Goal: Task Accomplishment & Management: Use online tool/utility

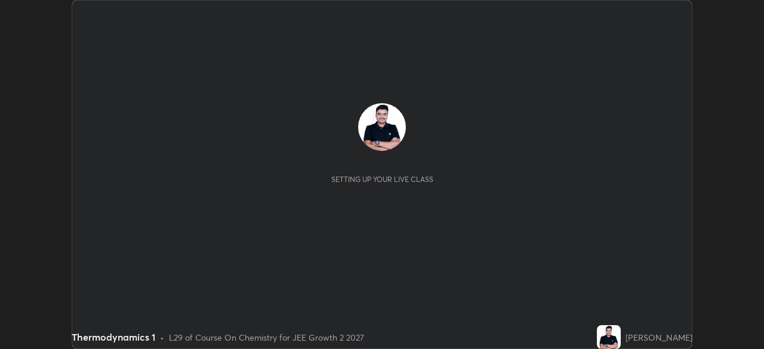
scroll to position [349, 764]
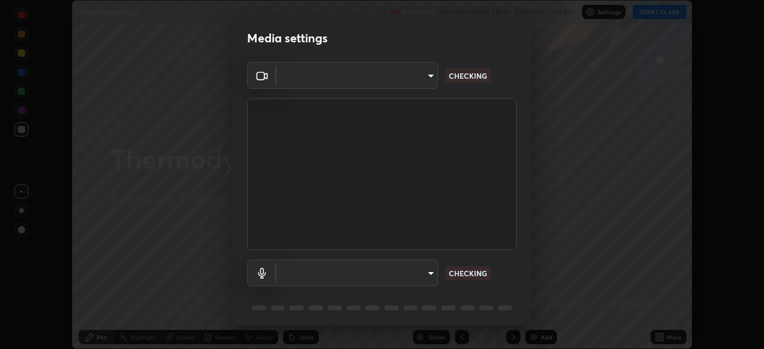
type input "ca8ffc5ae0b9abf836cb7166c3682d0a2b65ec00eabcf7571f9fef4303c89bb6"
click at [409, 274] on body "Erase all Thermodynamics 1 Recording WAS SCHEDULED TO START AT 1:00 PM Settings…" at bounding box center [382, 174] width 764 height 349
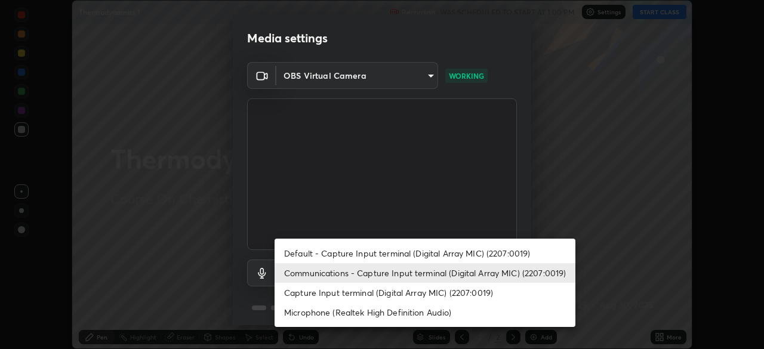
click at [378, 254] on li "Default - Capture Input terminal (Digital Array MIC) (2207:0019)" at bounding box center [424, 253] width 301 height 20
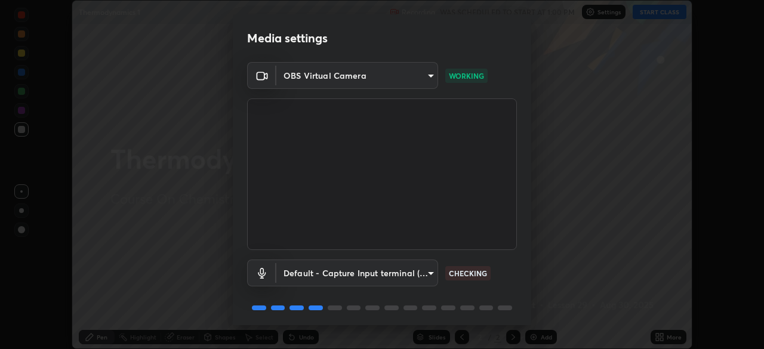
click at [410, 271] on body "Erase all Thermodynamics 1 Recording WAS SCHEDULED TO START AT 1:00 PM Settings…" at bounding box center [382, 174] width 764 height 349
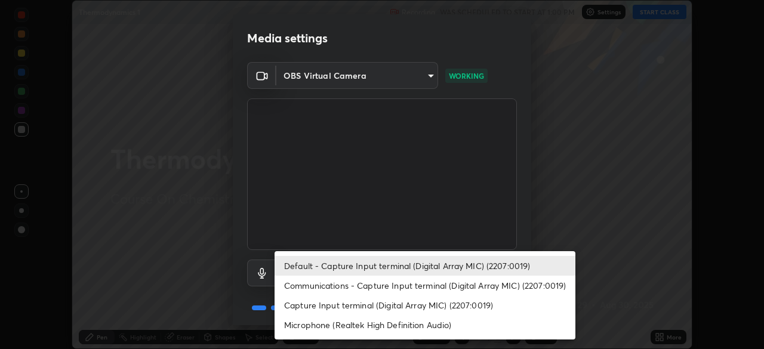
click at [412, 280] on li "Communications - Capture Input terminal (Digital Array MIC) (2207:0019)" at bounding box center [424, 286] width 301 height 20
type input "communications"
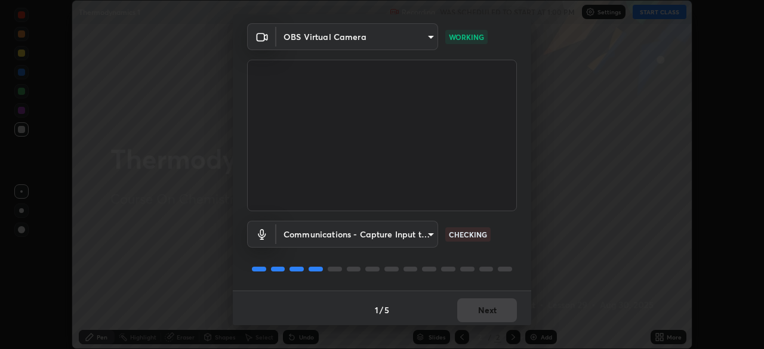
scroll to position [42, 0]
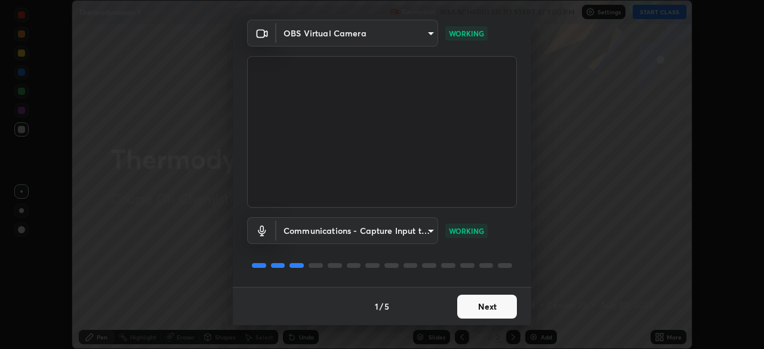
click at [485, 302] on button "Next" at bounding box center [487, 307] width 60 height 24
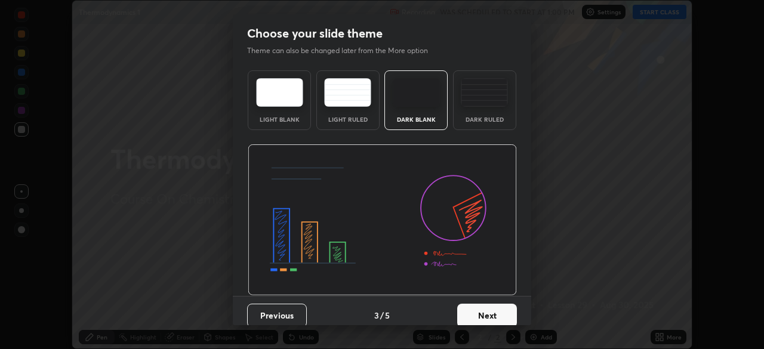
click at [499, 310] on button "Next" at bounding box center [487, 316] width 60 height 24
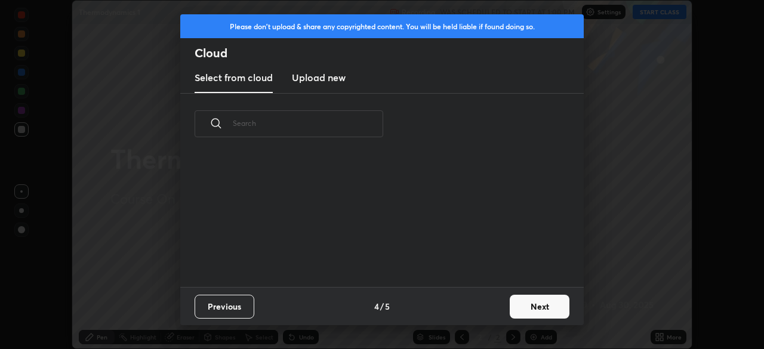
click at [530, 307] on button "Next" at bounding box center [539, 307] width 60 height 24
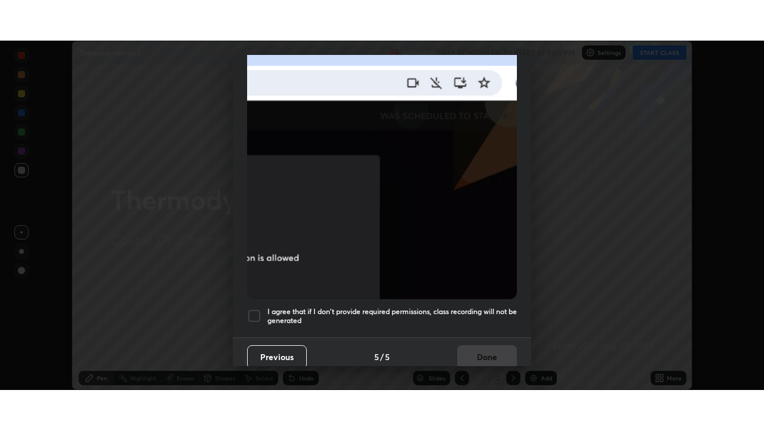
scroll to position [286, 0]
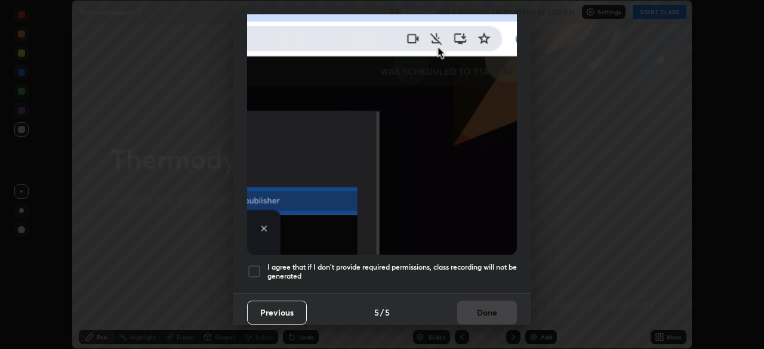
click at [459, 262] on h5 "I agree that if I don't provide required permissions, class recording will not …" at bounding box center [391, 271] width 249 height 18
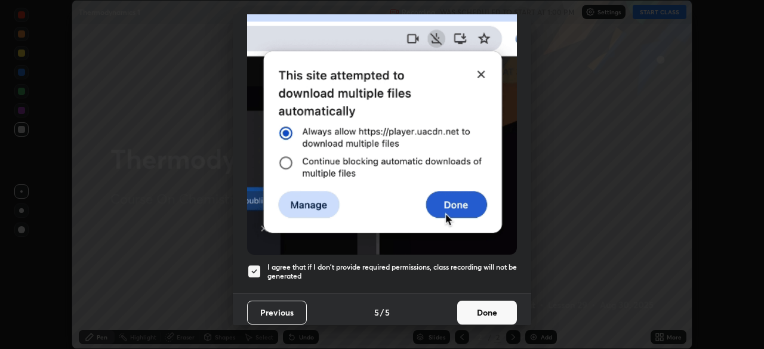
click at [484, 309] on button "Done" at bounding box center [487, 313] width 60 height 24
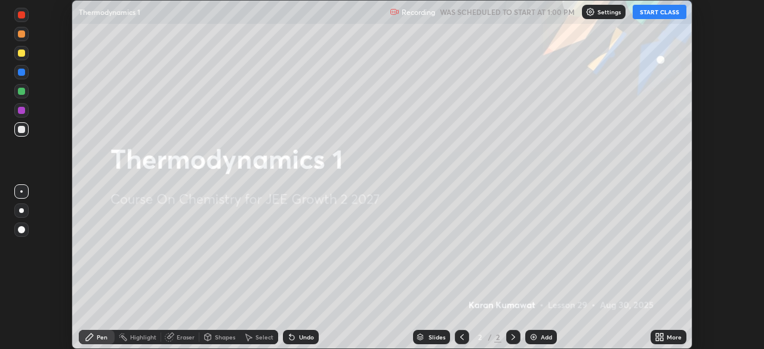
click at [669, 338] on div "More" at bounding box center [673, 337] width 15 height 6
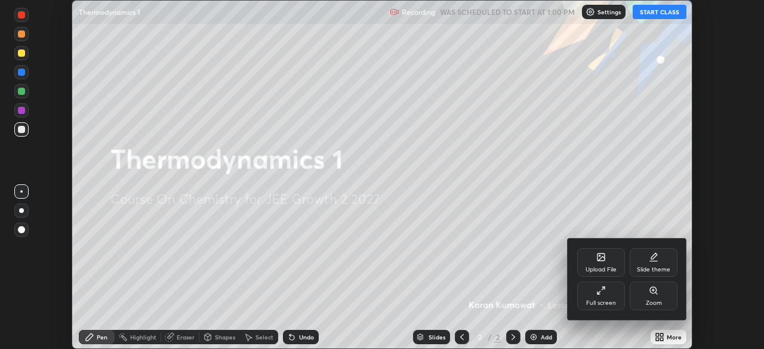
click at [609, 305] on div "Full screen" at bounding box center [601, 303] width 30 height 6
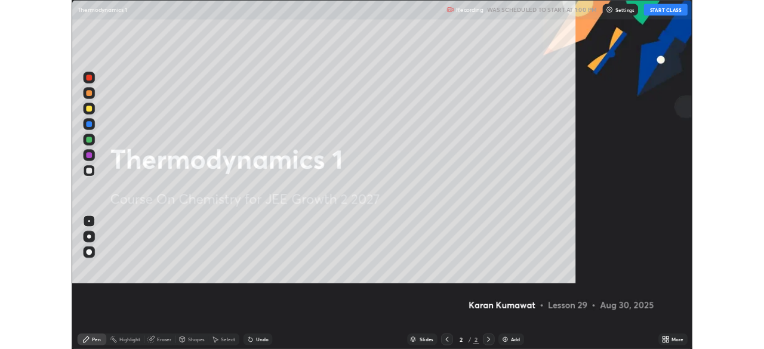
scroll to position [430, 764]
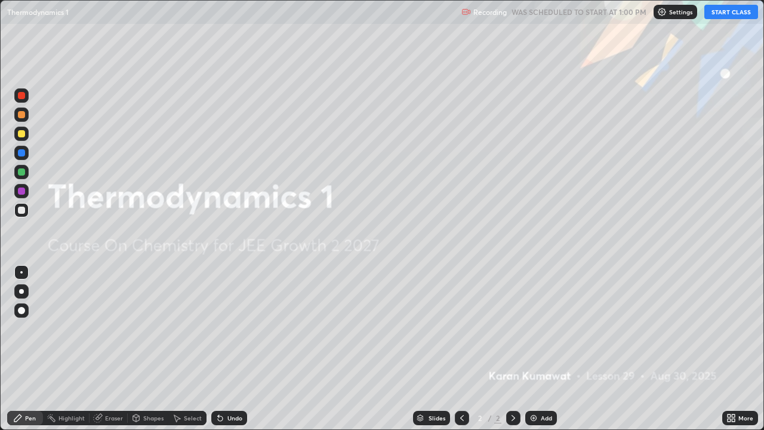
click at [729, 13] on button "START CLASS" at bounding box center [731, 12] width 54 height 14
click at [21, 291] on div at bounding box center [21, 291] width 5 height 5
click at [545, 348] on div "Add" at bounding box center [545, 418] width 11 height 6
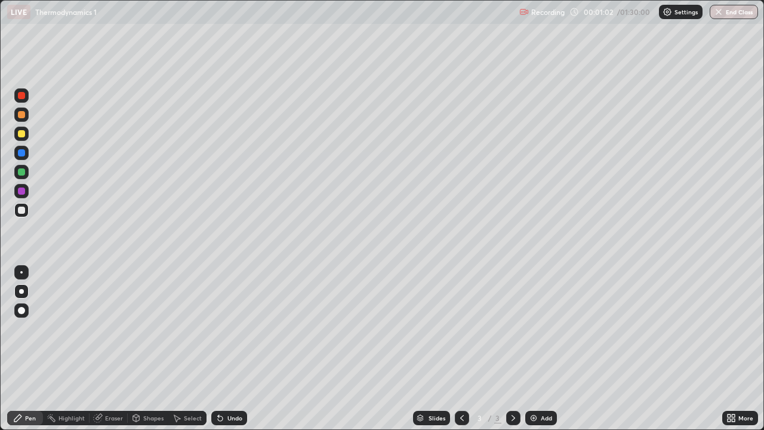
click at [22, 137] on div at bounding box center [21, 133] width 7 height 7
click at [24, 136] on div at bounding box center [21, 133] width 7 height 7
click at [461, 348] on icon at bounding box center [462, 418] width 10 height 10
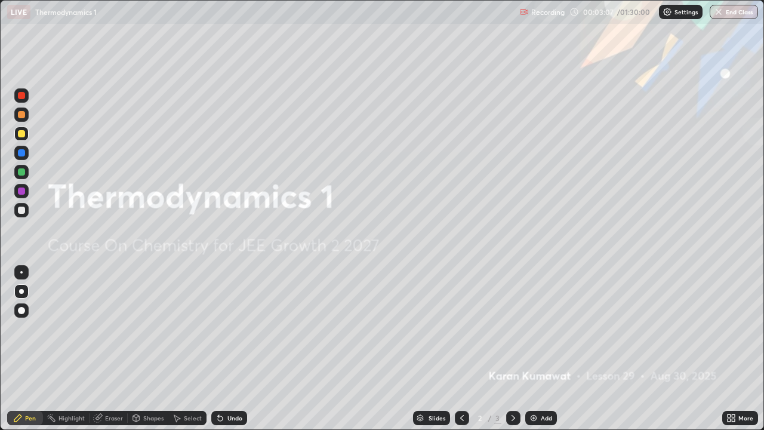
click at [512, 348] on icon at bounding box center [513, 418] width 10 height 10
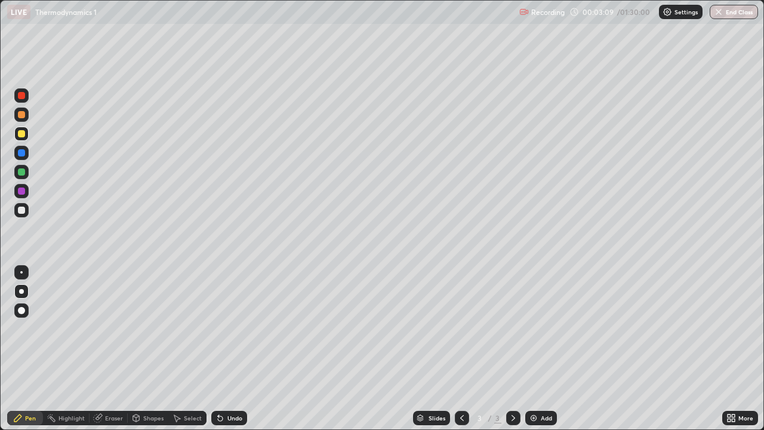
click at [24, 97] on div at bounding box center [21, 95] width 7 height 7
click at [461, 348] on icon at bounding box center [462, 418] width 10 height 10
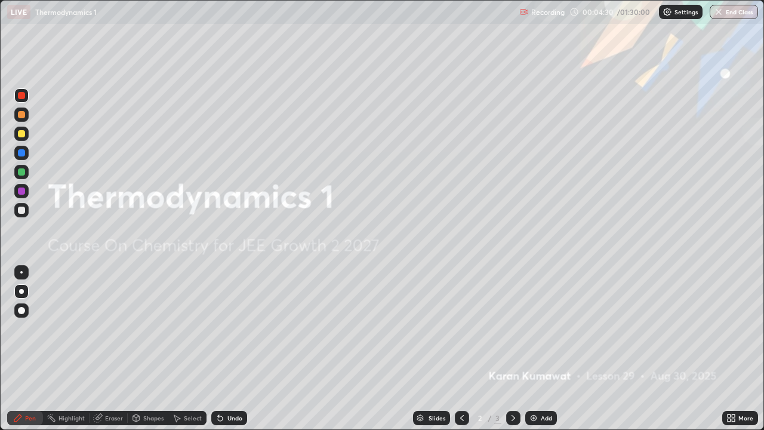
click at [511, 348] on icon at bounding box center [513, 418] width 10 height 10
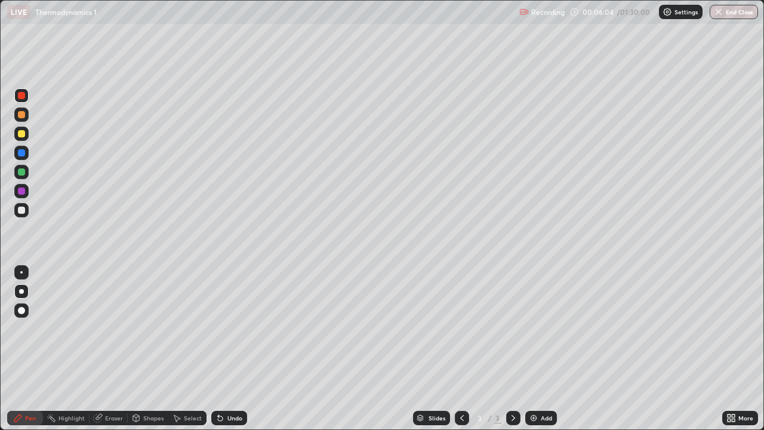
click at [22, 209] on div at bounding box center [21, 209] width 7 height 7
click at [22, 137] on div at bounding box center [21, 133] width 14 height 14
click at [20, 209] on div at bounding box center [21, 209] width 7 height 7
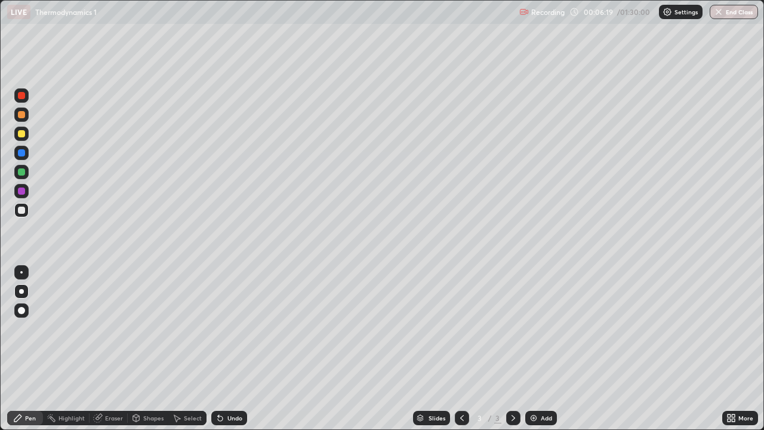
click at [737, 348] on div "More" at bounding box center [740, 417] width 36 height 14
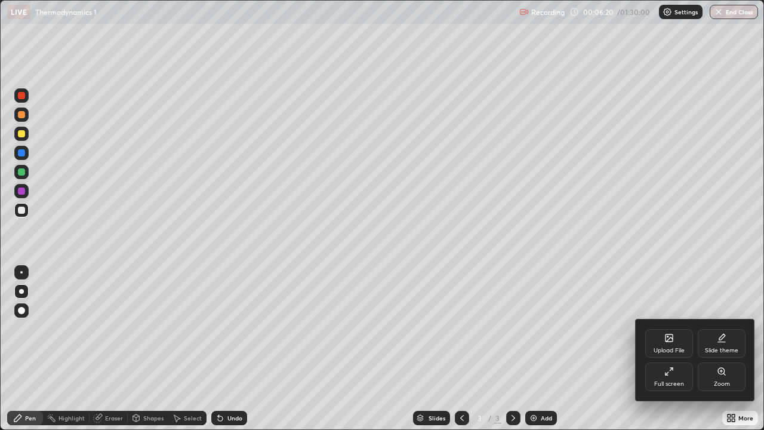
click at [672, 348] on div "Full screen" at bounding box center [669, 376] width 48 height 29
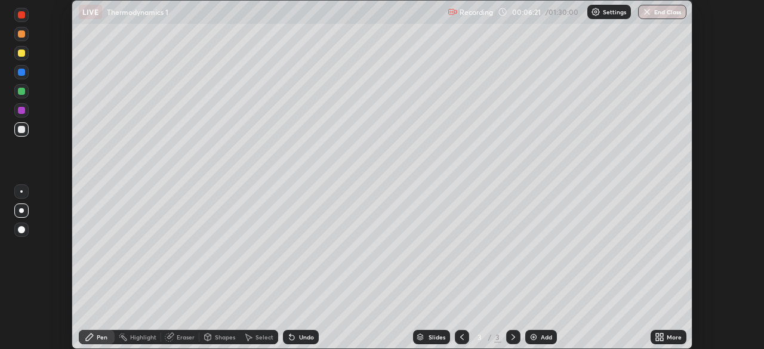
scroll to position [59306, 58891]
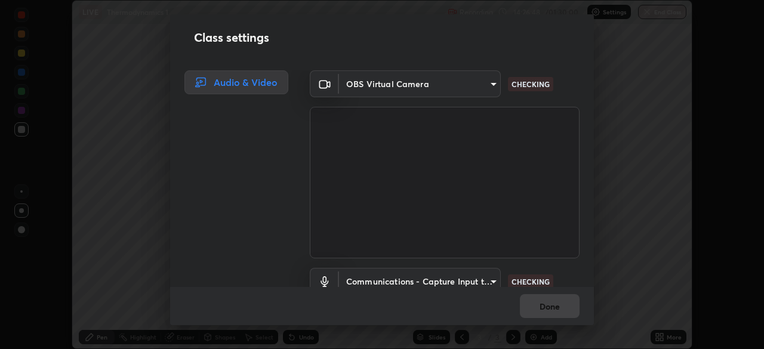
scroll to position [54, 0]
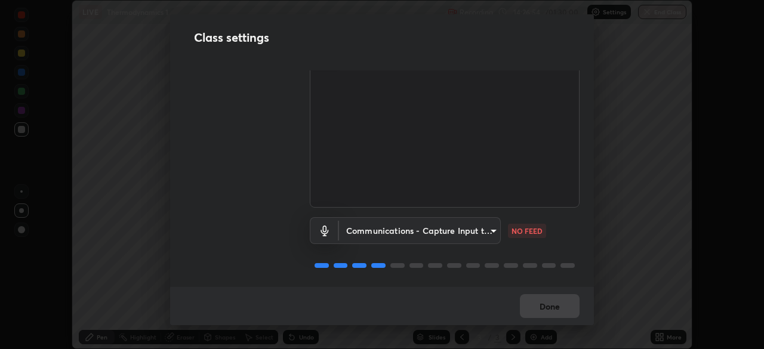
click at [486, 227] on body "Erase all LIVE Thermodynamics 1 Recording 14:26:54 / 01:30:00 Settings End Clas…" at bounding box center [382, 174] width 764 height 349
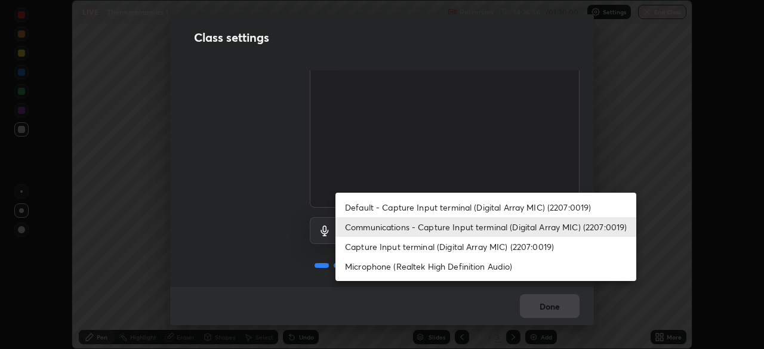
click at [474, 211] on li "Default - Capture Input terminal (Digital Array MIC) (2207:0019)" at bounding box center [485, 207] width 301 height 20
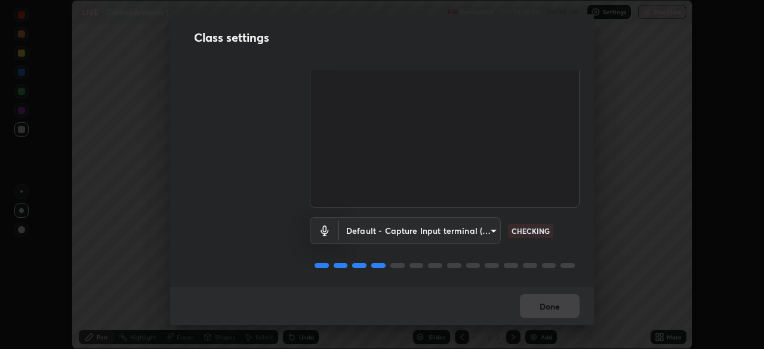
click at [464, 229] on body "Erase all LIVE Thermodynamics 1 Recording 14:26:56 / 01:30:00 Settings End Clas…" at bounding box center [382, 174] width 764 height 349
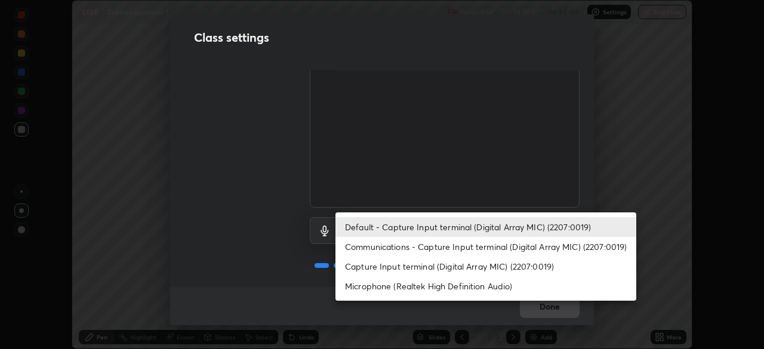
click at [474, 246] on li "Communications - Capture Input terminal (Digital Array MIC) (2207:0019)" at bounding box center [485, 247] width 301 height 20
type input "communications"
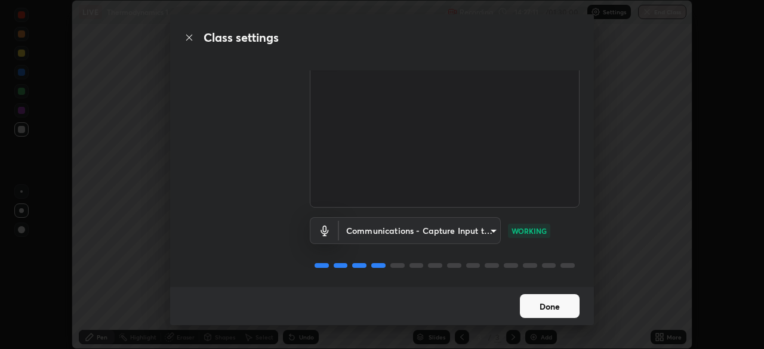
click at [556, 311] on button "Done" at bounding box center [550, 306] width 60 height 24
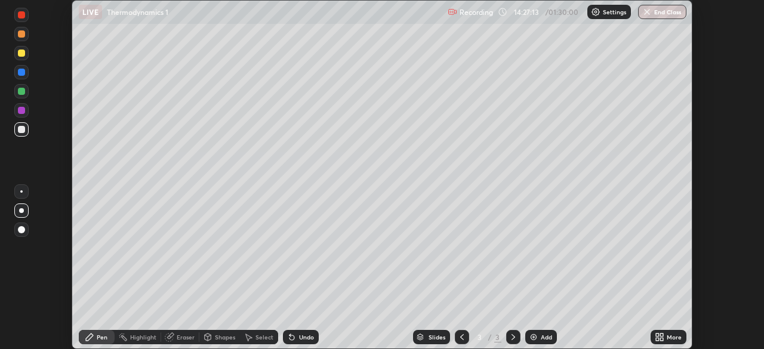
click at [662, 338] on icon at bounding box center [661, 339] width 3 height 3
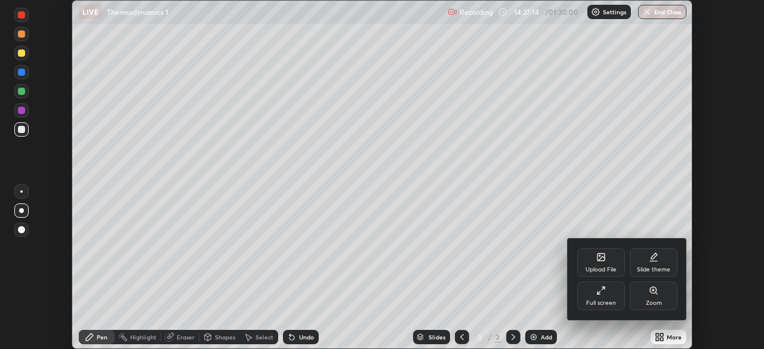
click at [663, 338] on div at bounding box center [382, 174] width 764 height 349
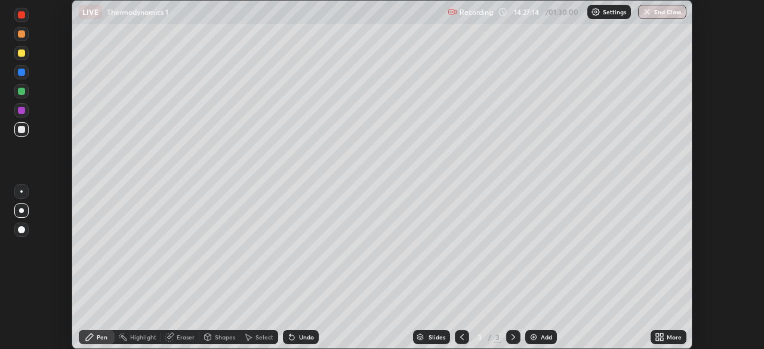
click at [657, 336] on icon at bounding box center [657, 334] width 3 height 3
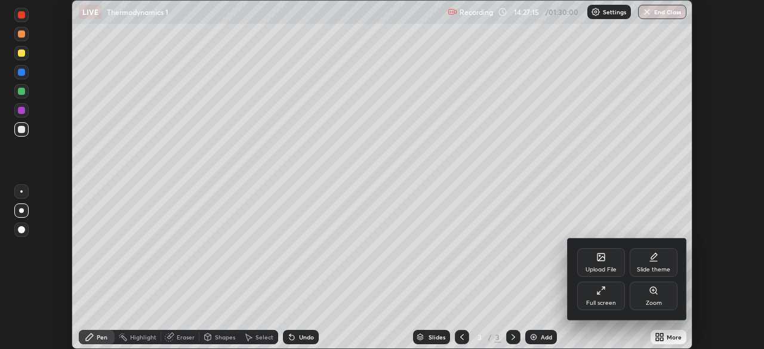
click at [606, 306] on div "Full screen" at bounding box center [601, 303] width 30 height 6
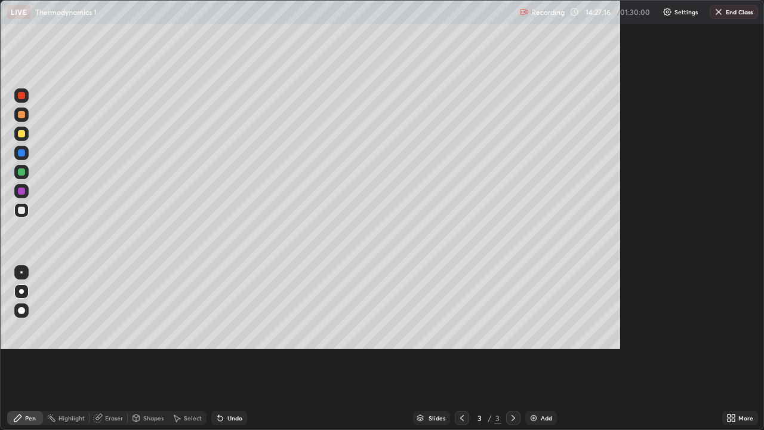
scroll to position [430, 764]
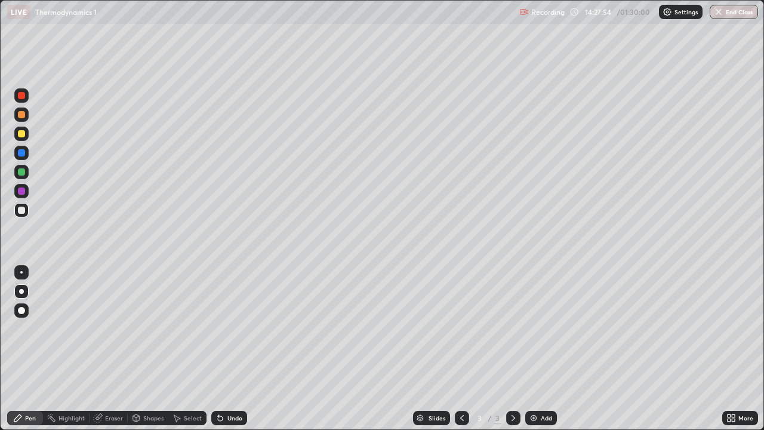
click at [22, 209] on div at bounding box center [21, 209] width 7 height 7
click at [26, 135] on div at bounding box center [21, 133] width 14 height 14
click at [25, 211] on div at bounding box center [21, 210] width 14 height 14
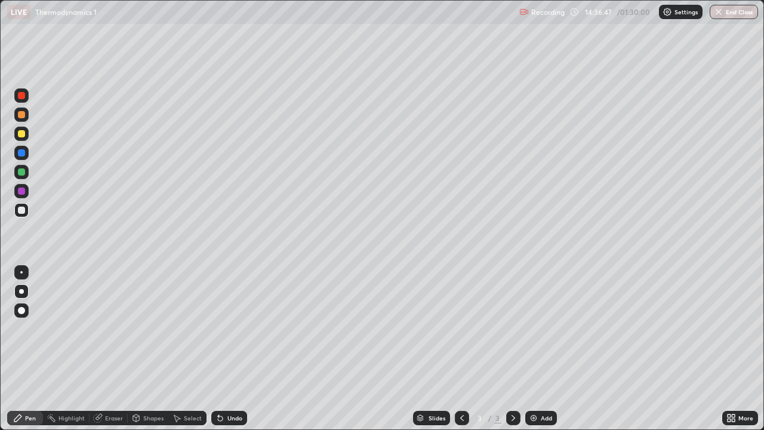
click at [20, 135] on div at bounding box center [21, 133] width 7 height 7
click at [18, 136] on div at bounding box center [21, 133] width 7 height 7
click at [20, 137] on div at bounding box center [21, 133] width 7 height 7
click at [24, 211] on div at bounding box center [21, 209] width 7 height 7
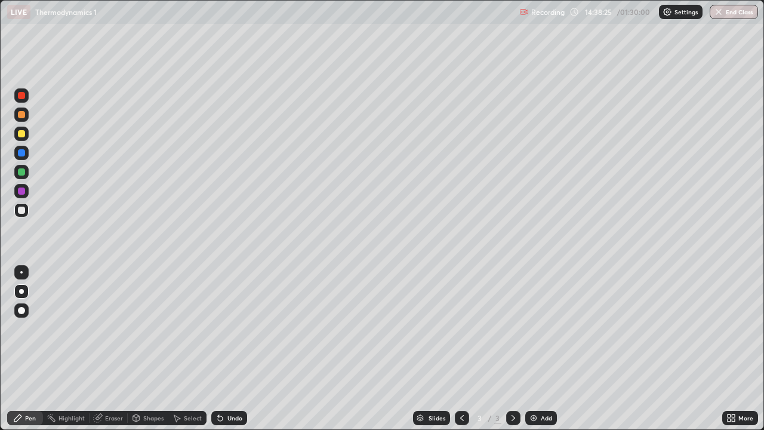
click at [24, 211] on div at bounding box center [21, 209] width 7 height 7
click at [22, 134] on div at bounding box center [21, 133] width 7 height 7
click at [23, 136] on div at bounding box center [21, 133] width 7 height 7
click at [540, 348] on div "Add" at bounding box center [545, 418] width 11 height 6
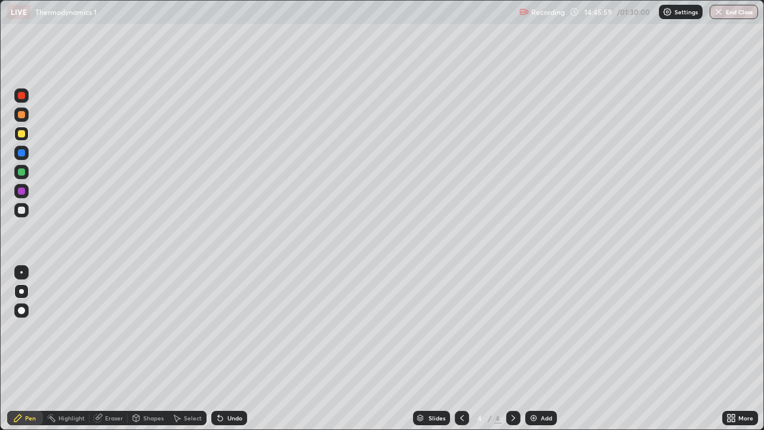
click at [18, 138] on div at bounding box center [21, 133] width 14 height 14
click at [23, 212] on div at bounding box center [21, 209] width 7 height 7
click at [19, 212] on div at bounding box center [21, 209] width 7 height 7
click at [152, 348] on div "Shapes" at bounding box center [153, 418] width 20 height 6
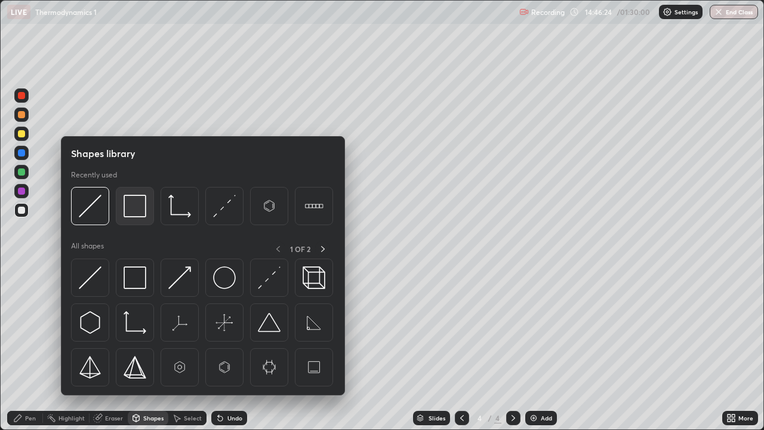
click at [137, 208] on img at bounding box center [134, 205] width 23 height 23
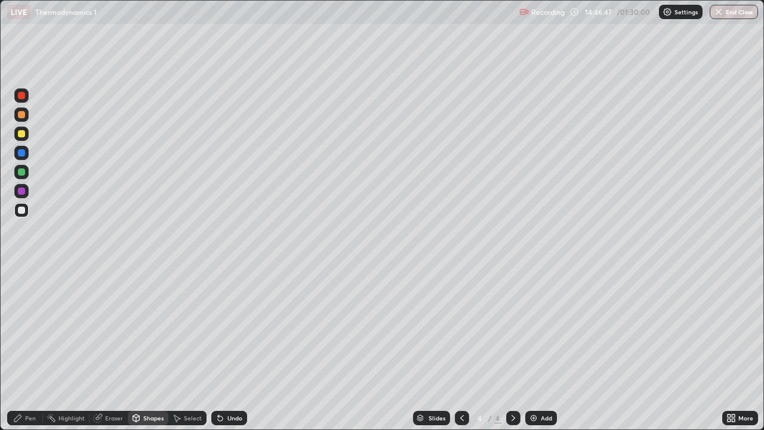
click at [115, 348] on div "Eraser" at bounding box center [114, 418] width 18 height 6
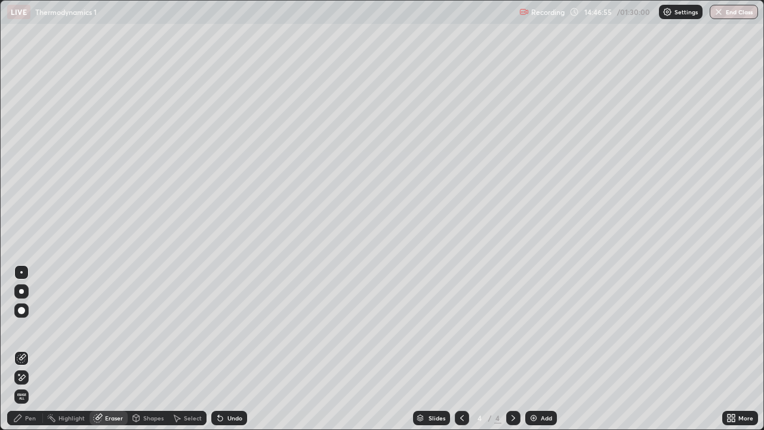
click at [33, 348] on div "Pen" at bounding box center [30, 418] width 11 height 6
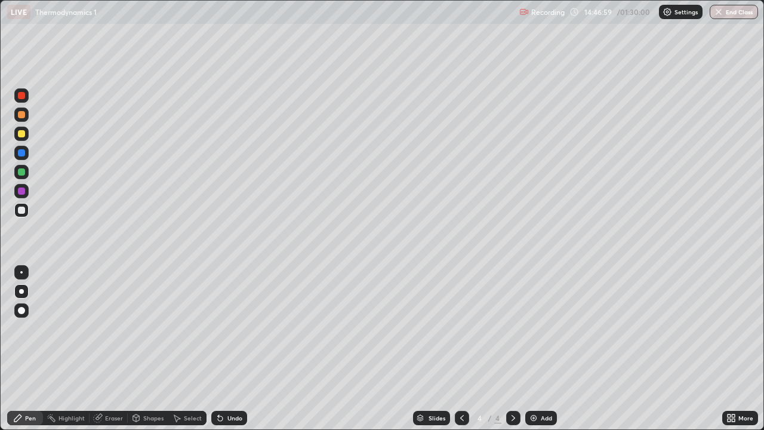
click at [20, 134] on div at bounding box center [21, 133] width 7 height 7
click at [23, 212] on div at bounding box center [21, 209] width 7 height 7
click at [20, 211] on div at bounding box center [21, 209] width 7 height 7
click at [26, 119] on div at bounding box center [21, 114] width 14 height 14
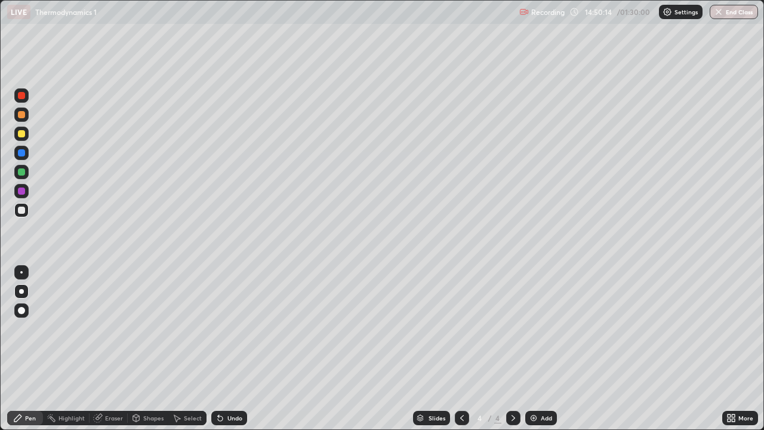
click at [26, 119] on div at bounding box center [21, 114] width 14 height 14
click at [540, 348] on div "Add" at bounding box center [545, 418] width 11 height 6
click at [23, 137] on div at bounding box center [21, 133] width 7 height 7
click at [20, 212] on div at bounding box center [21, 209] width 7 height 7
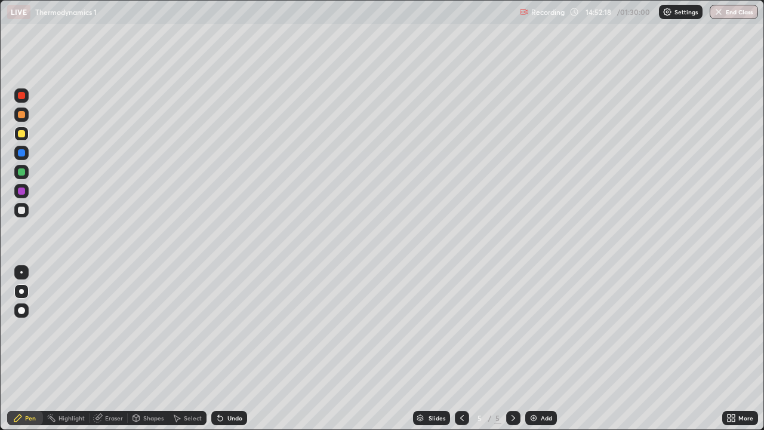
click at [20, 212] on div at bounding box center [21, 209] width 7 height 7
click at [20, 136] on div at bounding box center [21, 133] width 7 height 7
click at [24, 118] on div at bounding box center [21, 114] width 14 height 14
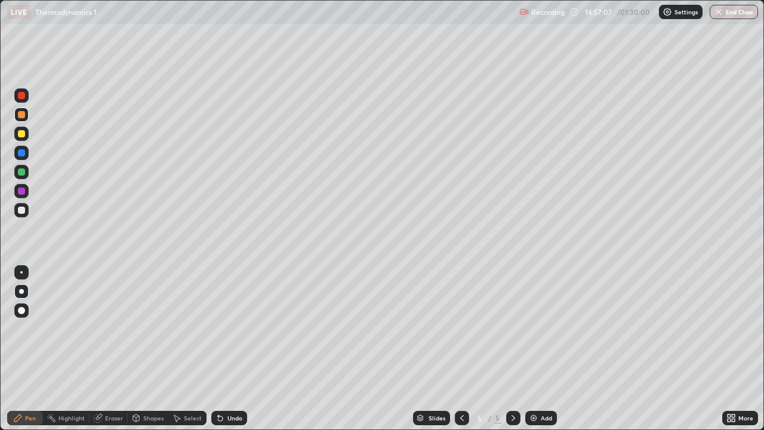
click at [21, 212] on div at bounding box center [21, 209] width 7 height 7
click at [21, 137] on div at bounding box center [21, 133] width 14 height 14
click at [25, 214] on div at bounding box center [21, 210] width 14 height 14
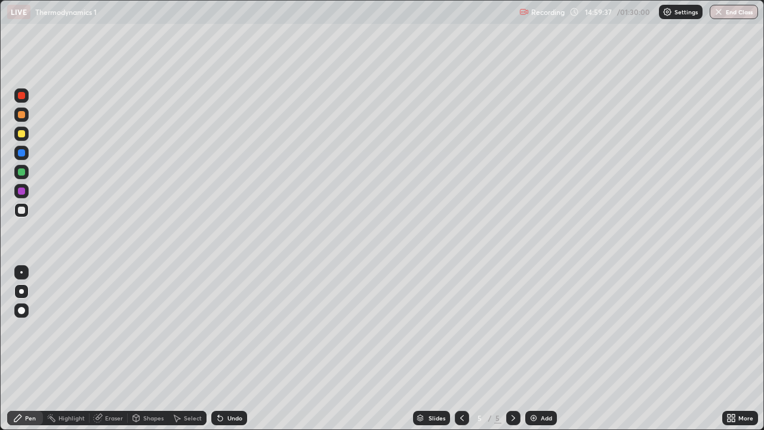
click at [22, 135] on div at bounding box center [21, 133] width 7 height 7
click at [26, 212] on div at bounding box center [21, 210] width 14 height 14
click at [20, 135] on div at bounding box center [21, 133] width 7 height 7
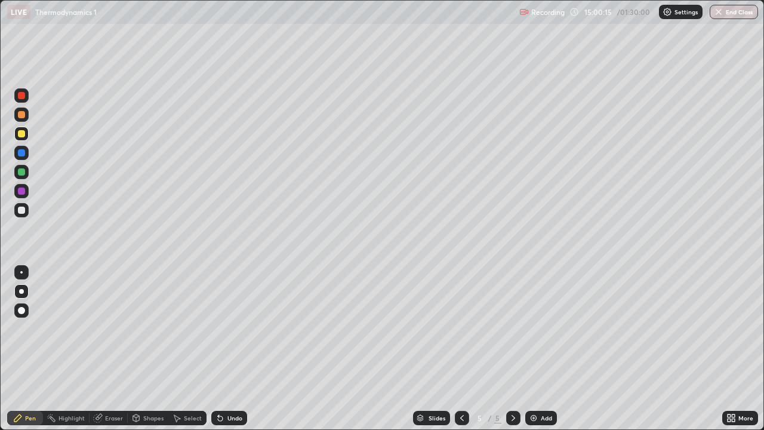
click at [20, 135] on div at bounding box center [21, 133] width 7 height 7
click at [20, 214] on div at bounding box center [21, 210] width 14 height 14
click at [537, 348] on img at bounding box center [534, 418] width 10 height 10
click at [460, 348] on icon at bounding box center [462, 418] width 10 height 10
click at [512, 348] on icon at bounding box center [513, 418] width 10 height 10
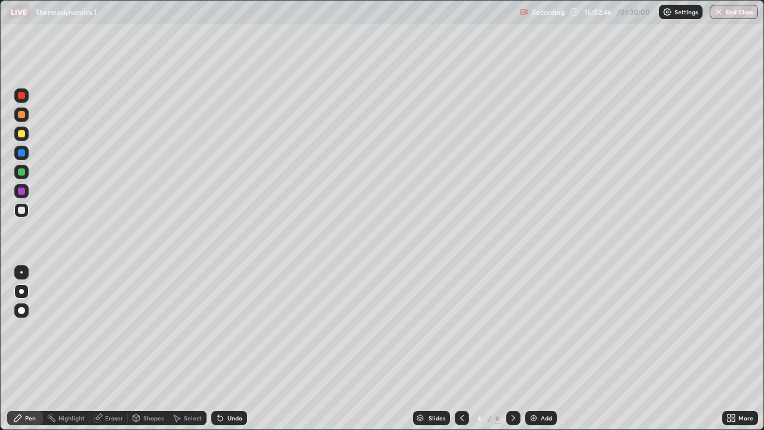
click at [23, 116] on div at bounding box center [21, 114] width 7 height 7
click at [23, 213] on div at bounding box center [21, 209] width 7 height 7
click at [458, 348] on icon at bounding box center [462, 418] width 10 height 10
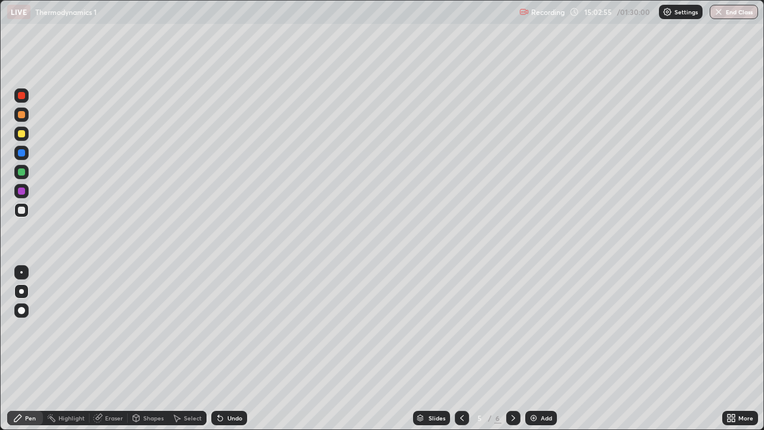
click at [511, 348] on icon at bounding box center [513, 418] width 10 height 10
click at [21, 135] on div at bounding box center [21, 133] width 7 height 7
click at [23, 209] on div at bounding box center [21, 209] width 7 height 7
click at [21, 137] on div at bounding box center [21, 133] width 7 height 7
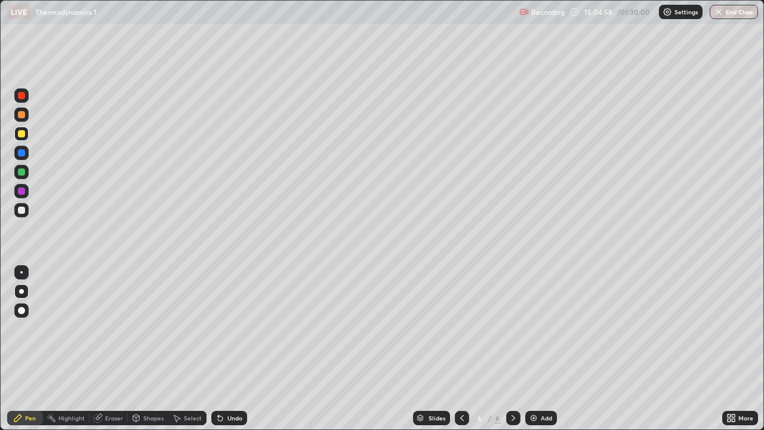
click at [26, 212] on div at bounding box center [21, 210] width 14 height 14
click at [20, 211] on div at bounding box center [21, 209] width 7 height 7
click at [23, 135] on div at bounding box center [21, 133] width 7 height 7
click at [23, 211] on div at bounding box center [21, 209] width 7 height 7
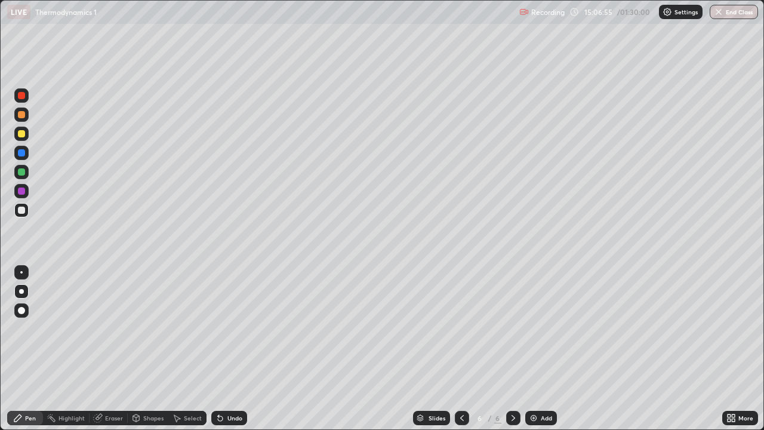
click at [21, 137] on div at bounding box center [21, 133] width 7 height 7
click at [23, 211] on div at bounding box center [21, 209] width 7 height 7
click at [17, 136] on div at bounding box center [21, 133] width 14 height 14
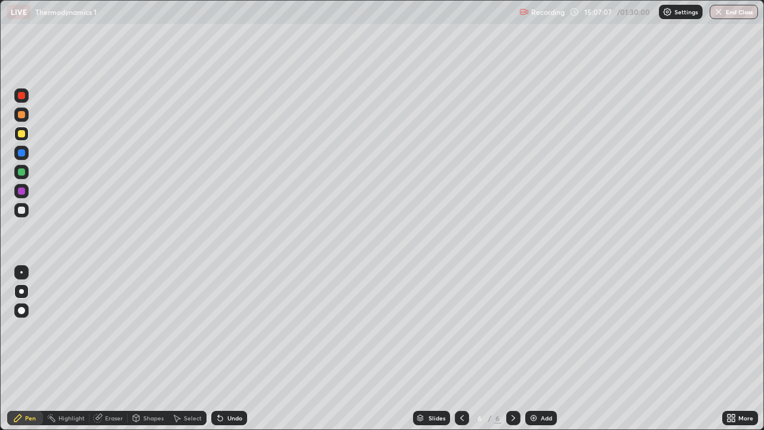
click at [17, 136] on div at bounding box center [21, 133] width 14 height 14
click at [21, 211] on div at bounding box center [21, 209] width 7 height 7
click at [540, 348] on div "Add" at bounding box center [545, 418] width 11 height 6
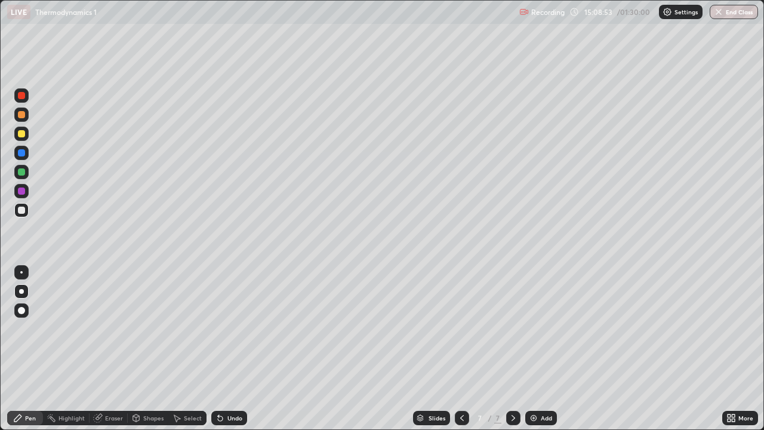
click at [20, 136] on div at bounding box center [21, 133] width 7 height 7
click at [20, 211] on div at bounding box center [21, 209] width 7 height 7
click at [149, 348] on div "Shapes" at bounding box center [153, 418] width 20 height 6
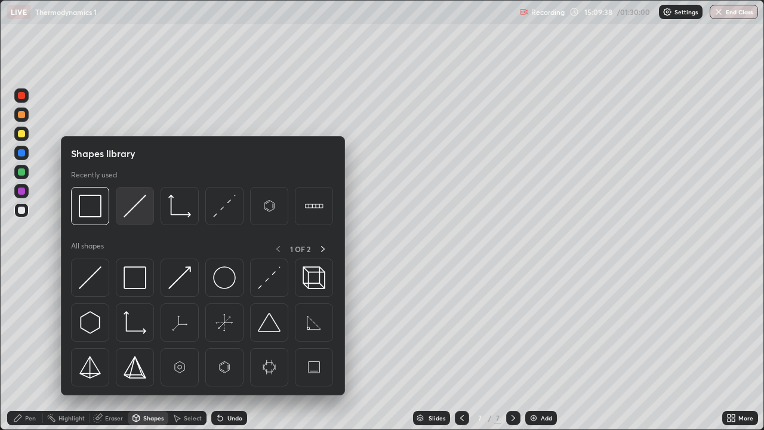
click at [135, 211] on img at bounding box center [134, 205] width 23 height 23
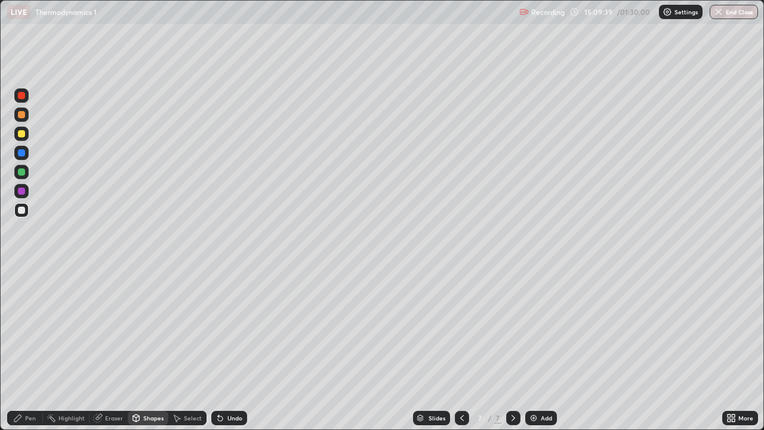
click at [23, 134] on div at bounding box center [21, 133] width 7 height 7
click at [22, 118] on div at bounding box center [21, 114] width 14 height 14
click at [29, 348] on div "Pen" at bounding box center [30, 418] width 11 height 6
click at [21, 135] on div at bounding box center [21, 133] width 7 height 7
click at [22, 210] on div at bounding box center [21, 209] width 7 height 7
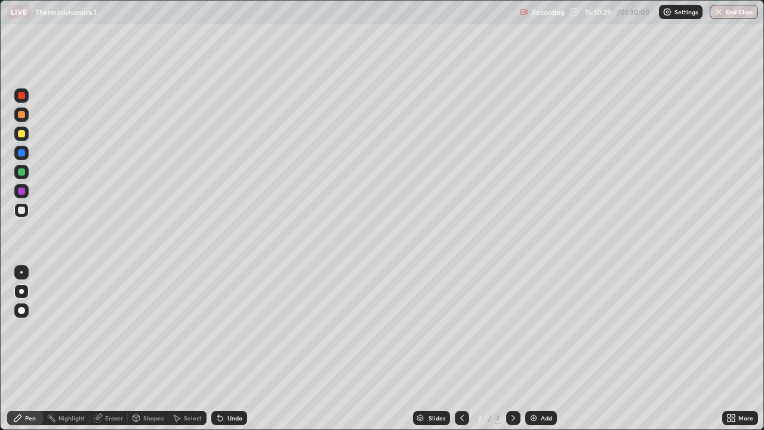
click at [25, 210] on div at bounding box center [21, 210] width 14 height 14
click at [21, 116] on div at bounding box center [21, 114] width 7 height 7
click at [20, 211] on div at bounding box center [21, 209] width 7 height 7
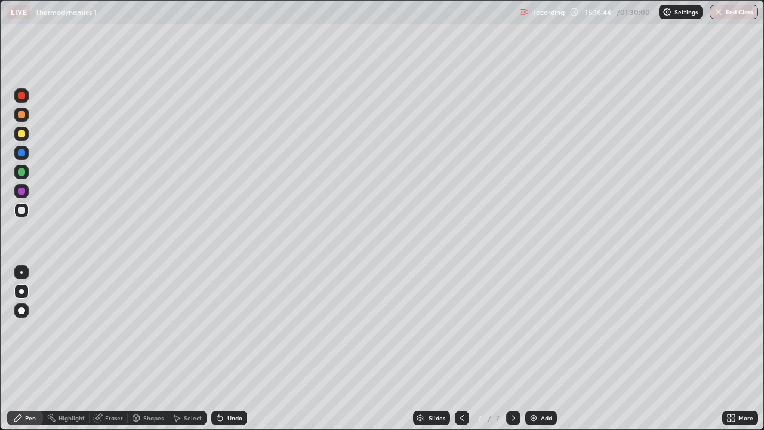
click at [20, 212] on div at bounding box center [21, 209] width 7 height 7
click at [23, 212] on div at bounding box center [21, 209] width 7 height 7
click at [18, 212] on div at bounding box center [21, 209] width 7 height 7
click at [115, 348] on div "Eraser" at bounding box center [114, 418] width 18 height 6
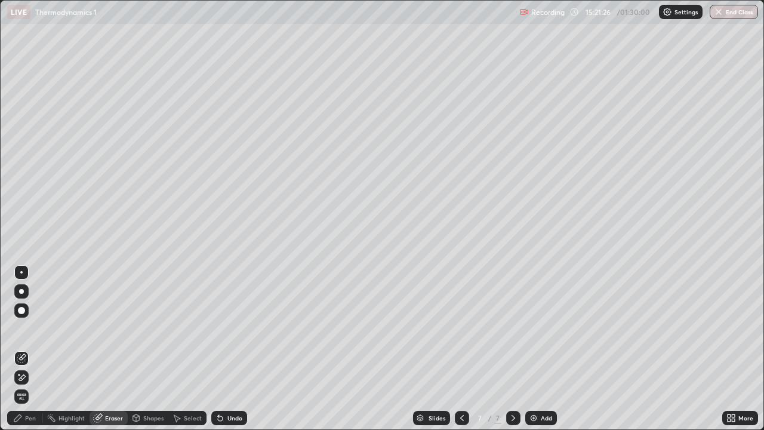
click at [23, 348] on icon at bounding box center [22, 377] width 10 height 10
click at [29, 348] on div "Pen" at bounding box center [30, 418] width 11 height 6
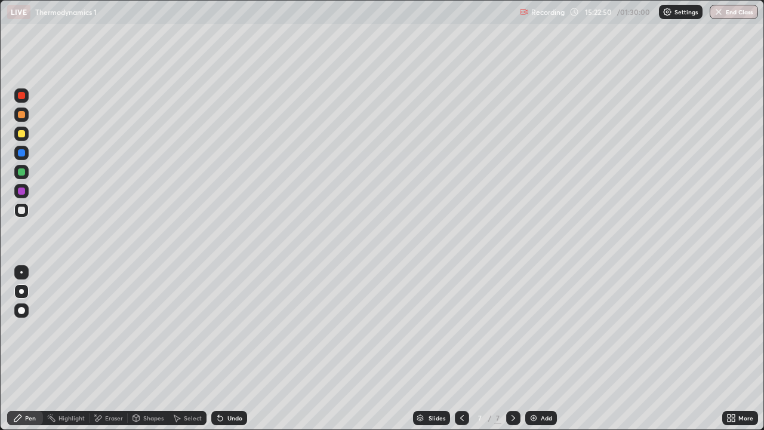
click at [232, 348] on div "Undo" at bounding box center [234, 418] width 15 height 6
click at [231, 348] on div "Undo" at bounding box center [234, 418] width 15 height 6
click at [194, 348] on div "Select" at bounding box center [187, 417] width 38 height 14
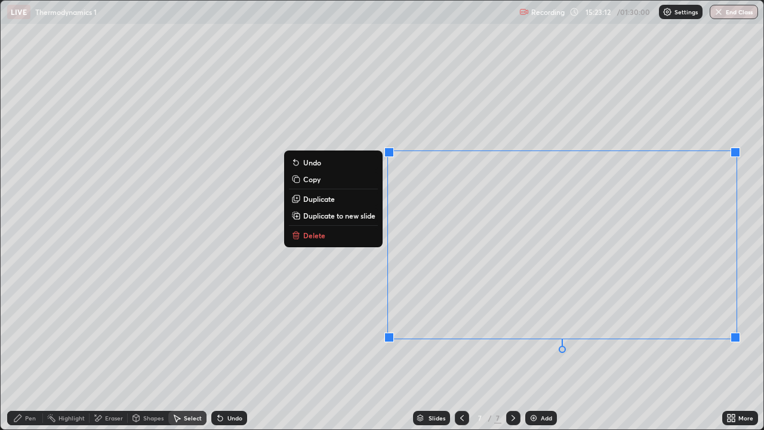
click at [26, 348] on div "Pen" at bounding box center [30, 418] width 11 height 6
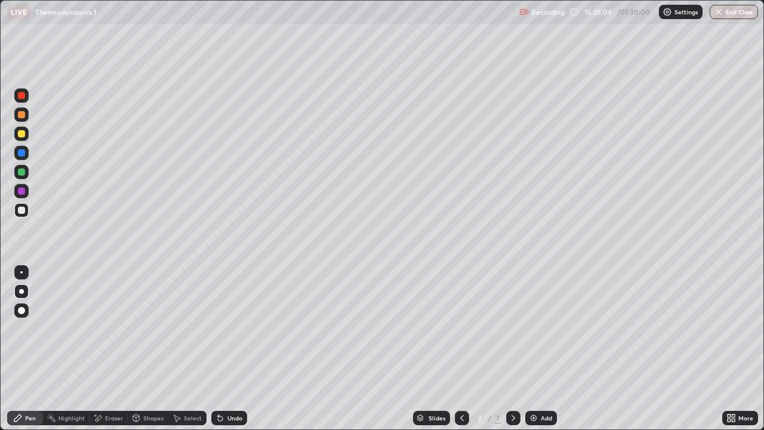
click at [544, 348] on div "Add" at bounding box center [545, 418] width 11 height 6
click at [20, 137] on div at bounding box center [21, 133] width 7 height 7
click at [21, 135] on div at bounding box center [21, 133] width 7 height 7
click at [18, 209] on div at bounding box center [21, 209] width 7 height 7
click at [22, 208] on div at bounding box center [21, 209] width 7 height 7
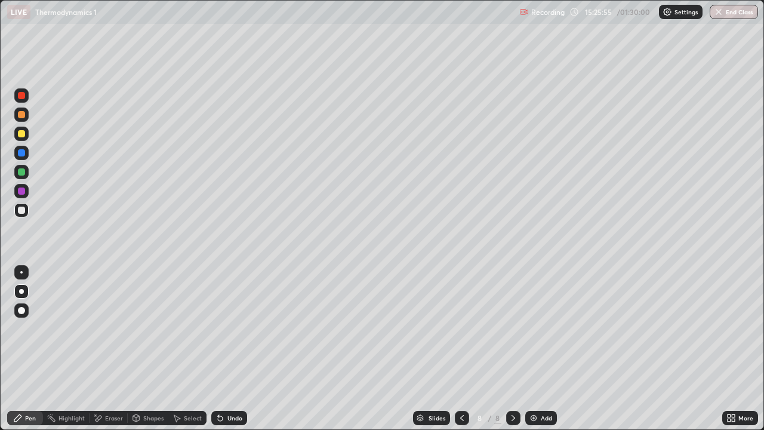
click at [21, 211] on div at bounding box center [21, 209] width 7 height 7
click at [26, 135] on div at bounding box center [21, 133] width 14 height 14
click at [21, 135] on div at bounding box center [21, 133] width 7 height 7
click at [537, 348] on div "Add" at bounding box center [541, 417] width 32 height 14
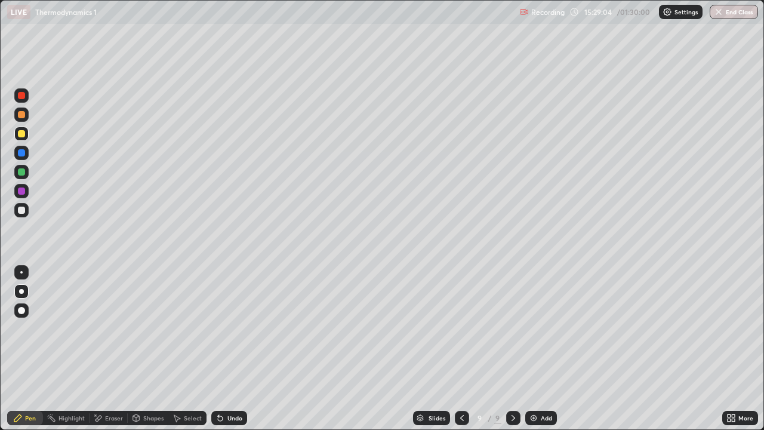
click at [23, 137] on div at bounding box center [21, 133] width 14 height 14
click at [23, 212] on div at bounding box center [21, 209] width 7 height 7
click at [155, 348] on div "Shapes" at bounding box center [153, 418] width 20 height 6
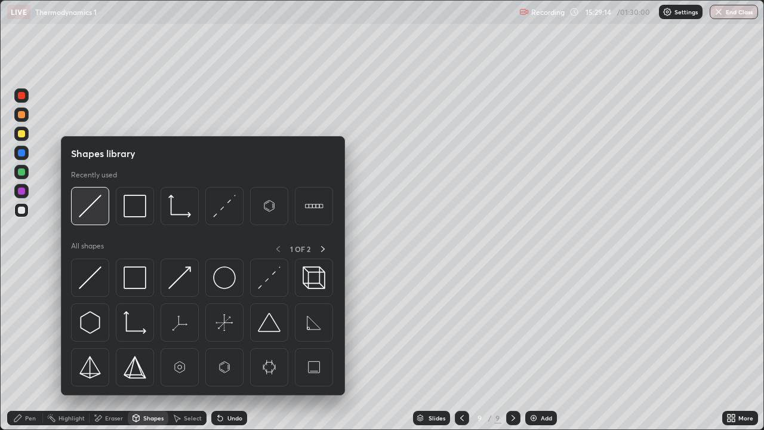
click at [95, 200] on img at bounding box center [90, 205] width 23 height 23
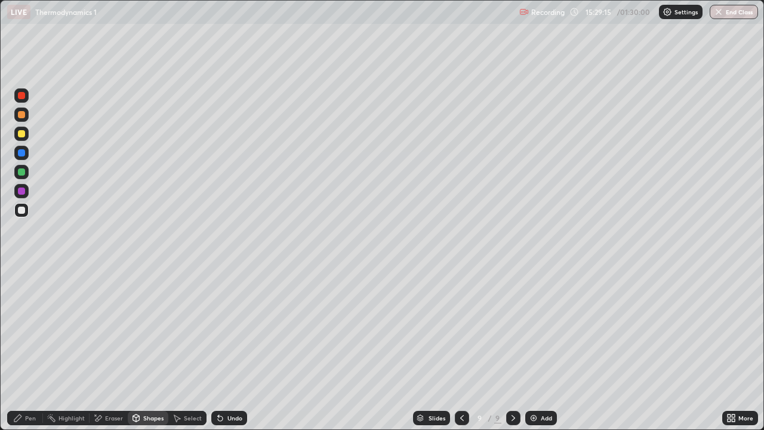
click at [26, 119] on div at bounding box center [21, 114] width 14 height 14
click at [236, 348] on div "Undo" at bounding box center [234, 418] width 15 height 6
click at [27, 348] on div "Pen" at bounding box center [30, 418] width 11 height 6
click at [20, 132] on div at bounding box center [21, 133] width 7 height 7
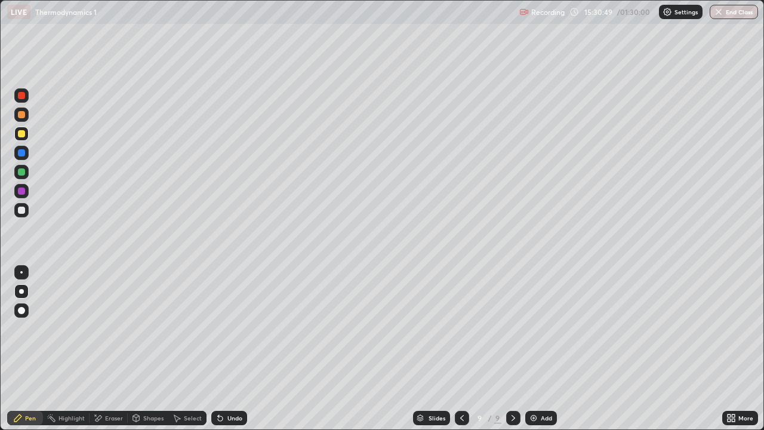
click at [23, 211] on div at bounding box center [21, 209] width 7 height 7
click at [111, 348] on div "Eraser" at bounding box center [114, 418] width 18 height 6
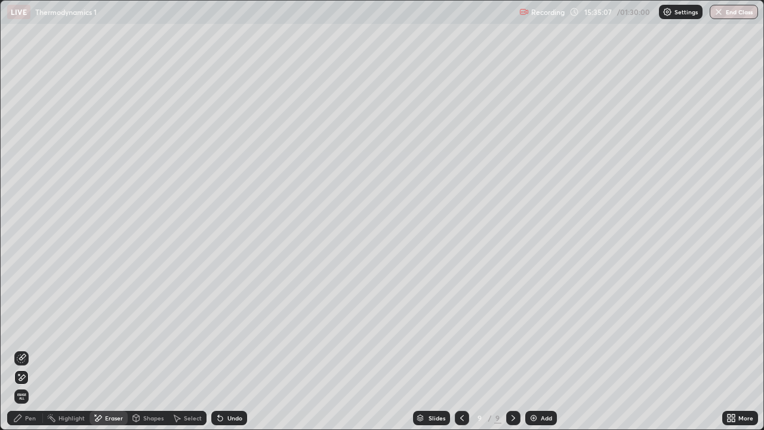
click at [27, 348] on div "Pen" at bounding box center [25, 417] width 36 height 14
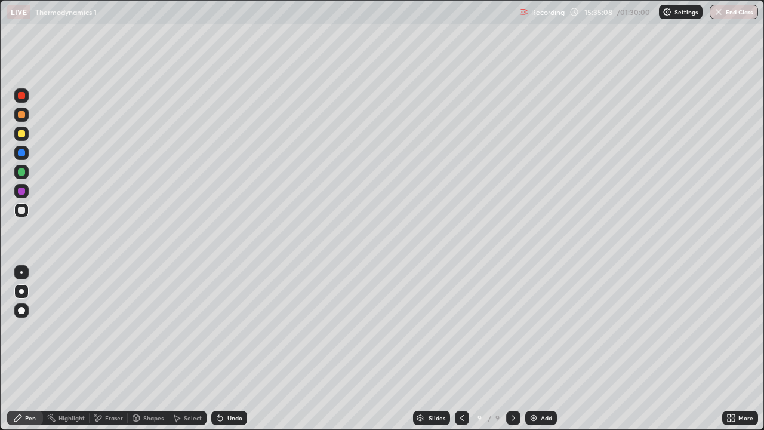
click at [19, 116] on div at bounding box center [21, 114] width 7 height 7
click at [20, 212] on div at bounding box center [21, 209] width 7 height 7
click at [22, 118] on div at bounding box center [21, 114] width 7 height 7
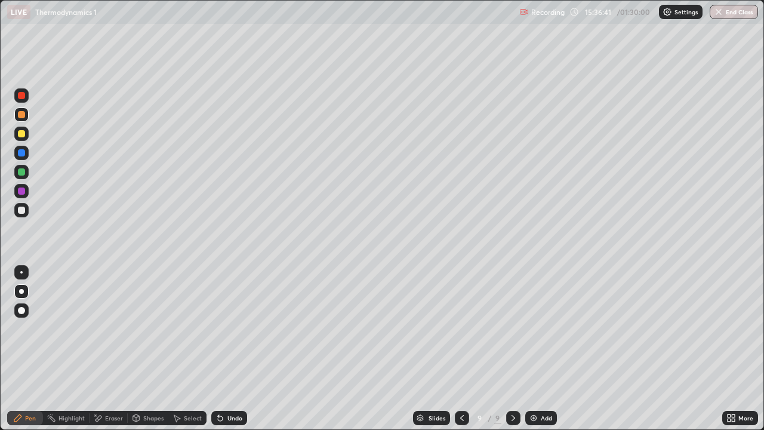
click at [22, 118] on div at bounding box center [21, 114] width 7 height 7
click at [23, 211] on div at bounding box center [21, 209] width 7 height 7
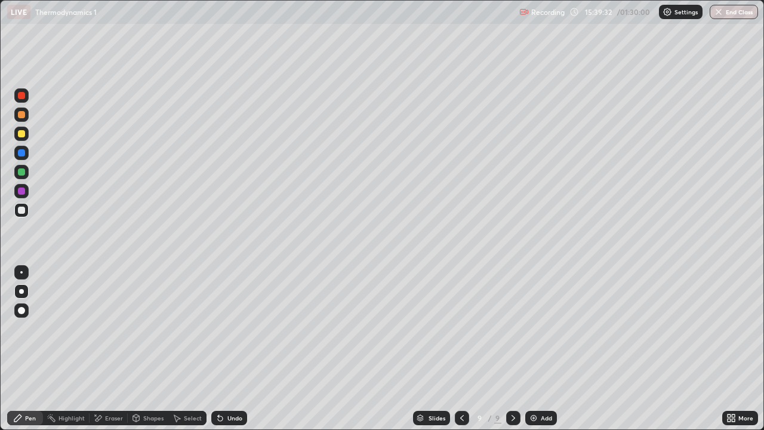
click at [461, 348] on icon at bounding box center [462, 418] width 4 height 6
click at [462, 348] on icon at bounding box center [462, 418] width 10 height 10
click at [511, 348] on icon at bounding box center [513, 418] width 4 height 6
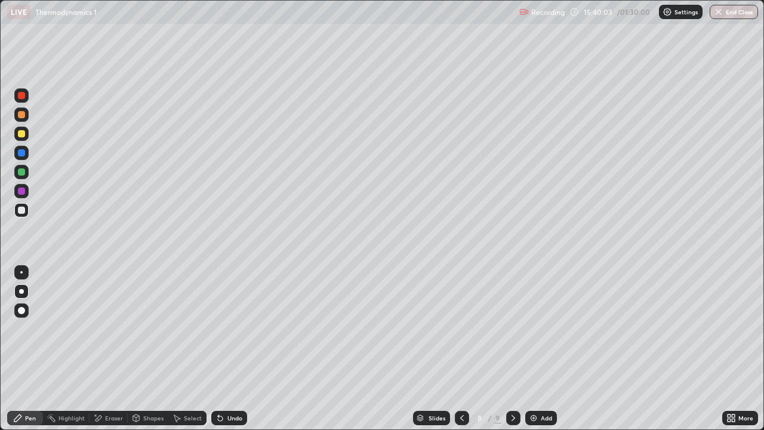
click at [512, 348] on icon at bounding box center [513, 418] width 10 height 10
click at [539, 348] on div "Add" at bounding box center [541, 417] width 32 height 14
click at [21, 135] on div at bounding box center [21, 133] width 7 height 7
click at [22, 132] on div at bounding box center [21, 133] width 7 height 7
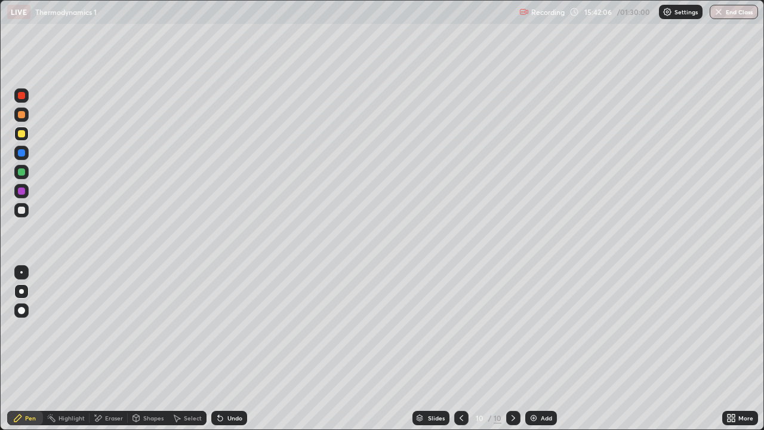
click at [23, 212] on div at bounding box center [21, 209] width 7 height 7
click at [231, 348] on div "Undo" at bounding box center [234, 418] width 15 height 6
click at [21, 134] on div at bounding box center [21, 133] width 7 height 7
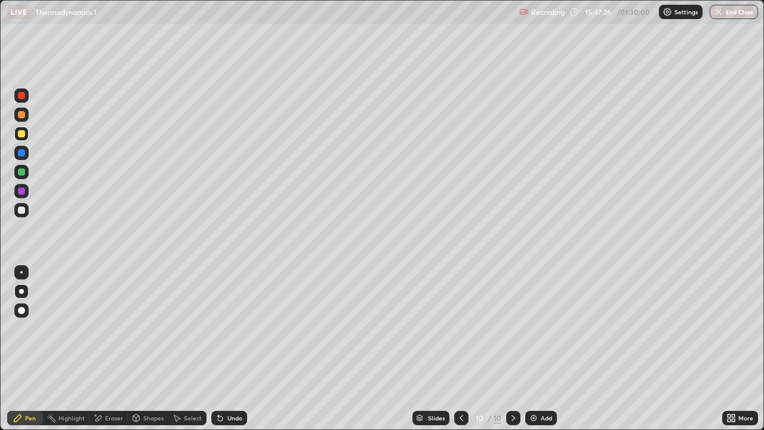
click at [20, 134] on div at bounding box center [21, 133] width 7 height 7
click at [229, 348] on div "Undo" at bounding box center [234, 418] width 15 height 6
click at [21, 212] on div at bounding box center [21, 209] width 7 height 7
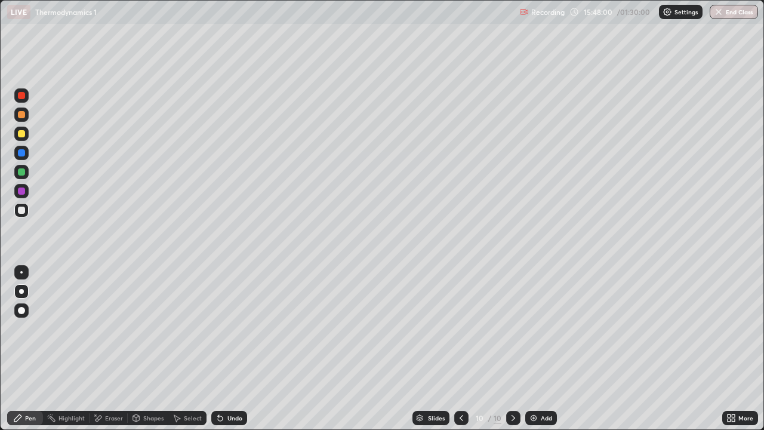
click at [21, 136] on div at bounding box center [21, 133] width 7 height 7
click at [233, 348] on div "Undo" at bounding box center [234, 418] width 15 height 6
click at [25, 212] on div at bounding box center [21, 210] width 14 height 14
click at [20, 134] on div at bounding box center [21, 133] width 7 height 7
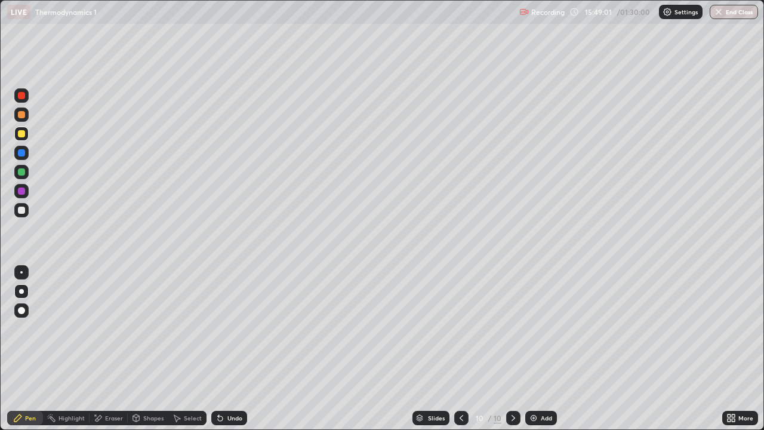
click at [23, 213] on div at bounding box center [21, 209] width 7 height 7
click at [543, 348] on div "Add" at bounding box center [545, 418] width 11 height 6
click at [25, 135] on div at bounding box center [21, 133] width 14 height 14
click at [21, 212] on div at bounding box center [21, 209] width 7 height 7
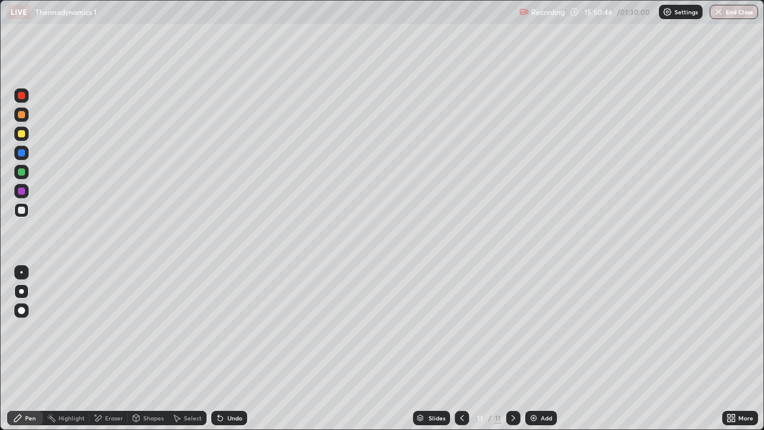
click at [24, 209] on div at bounding box center [21, 209] width 7 height 7
click at [737, 11] on button "End Class" at bounding box center [733, 12] width 48 height 14
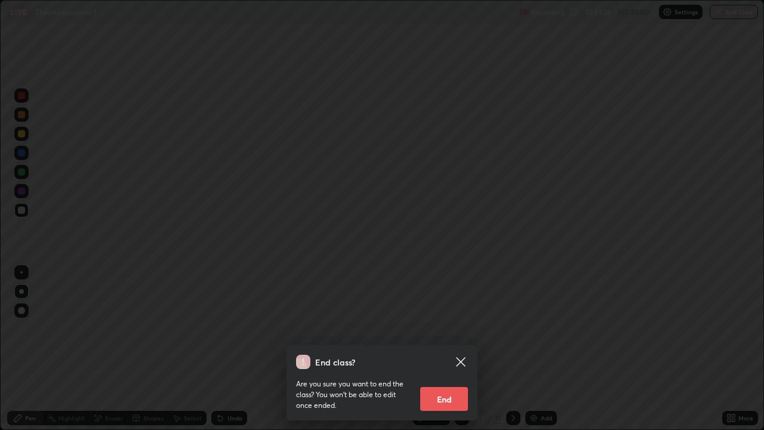
click at [446, 348] on button "End" at bounding box center [444, 399] width 48 height 24
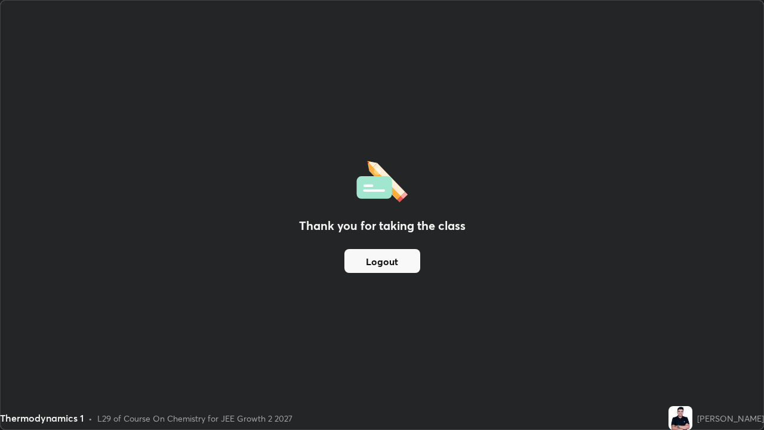
click at [400, 263] on button "Logout" at bounding box center [382, 261] width 76 height 24
